Goal: Task Accomplishment & Management: Use online tool/utility

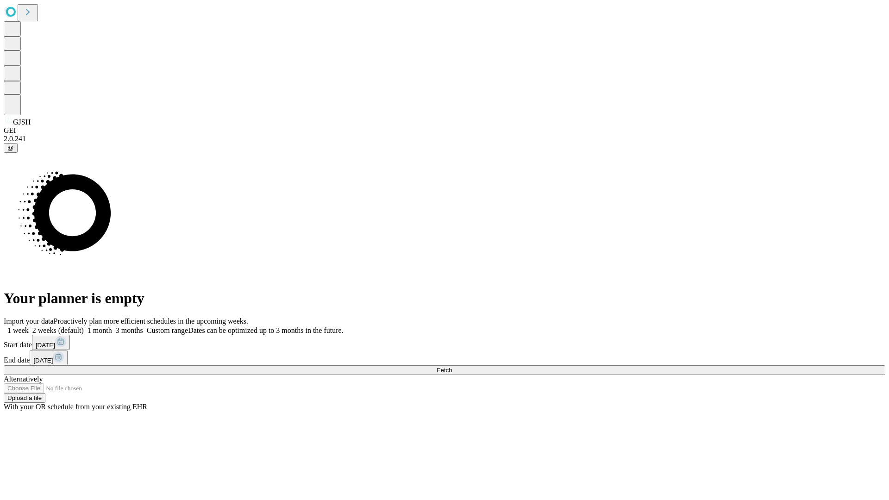
click at [452, 367] on span "Fetch" at bounding box center [443, 370] width 15 height 7
